Goal: Information Seeking & Learning: Learn about a topic

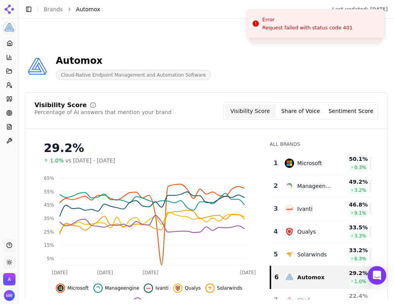
scroll to position [101, 0]
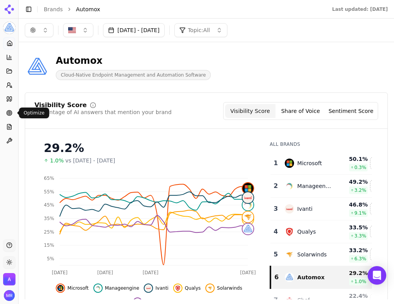
click at [10, 107] on link "Optimize" at bounding box center [9, 113] width 12 height 12
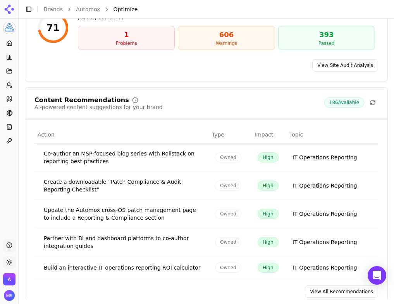
scroll to position [241, 0]
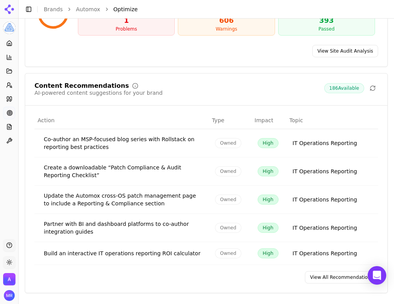
click at [314, 280] on link "View All Recommendations" at bounding box center [341, 277] width 73 height 12
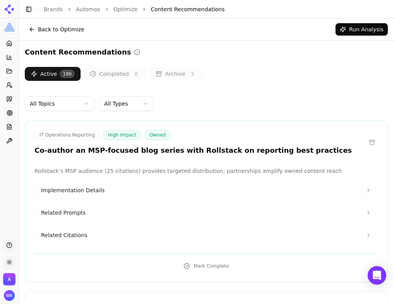
click at [371, 146] on button at bounding box center [371, 142] width 12 height 12
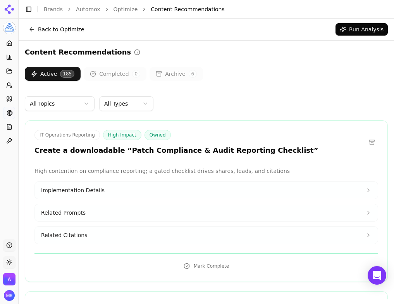
scroll to position [20, 0]
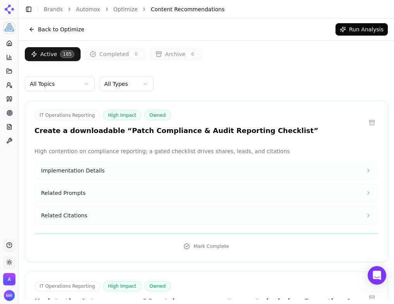
click at [139, 80] on html "Automox Platform Home Competition Topics Prompts Citations Optimize Reports Too…" at bounding box center [197, 152] width 394 height 304
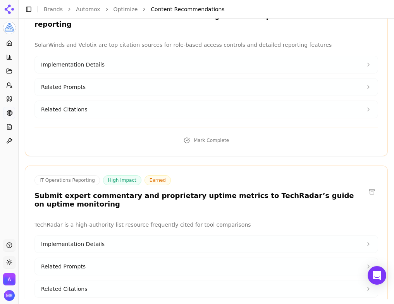
scroll to position [354, 0]
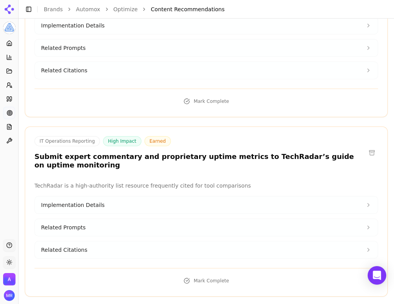
click at [281, 197] on button "Implementation Details" at bounding box center [206, 205] width 343 height 17
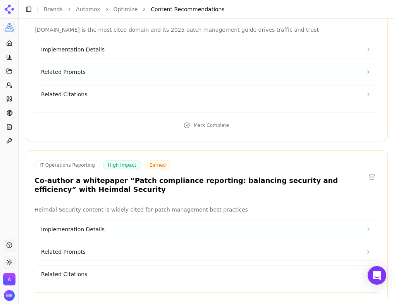
scroll to position [780, 0]
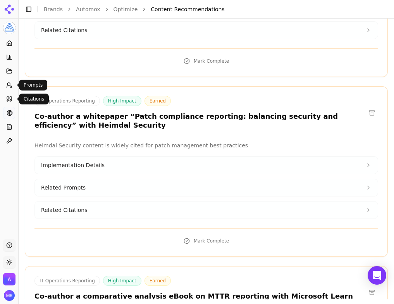
click at [8, 86] on icon at bounding box center [9, 85] width 6 height 6
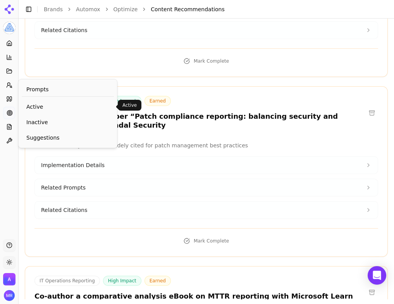
click at [33, 108] on span "Active" at bounding box center [67, 107] width 83 height 8
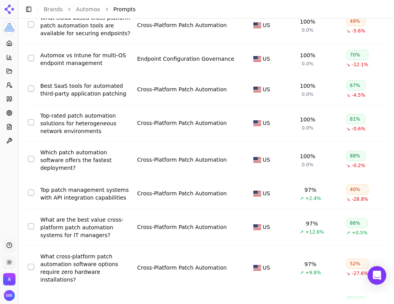
scroll to position [204, 0]
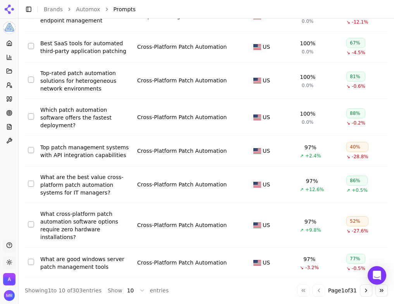
click at [363, 287] on button "Go to next page" at bounding box center [366, 290] width 12 height 12
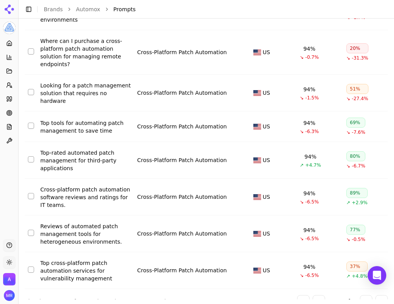
click at [367, 295] on button "Go to next page" at bounding box center [366, 301] width 12 height 12
